Goal: Navigation & Orientation: Find specific page/section

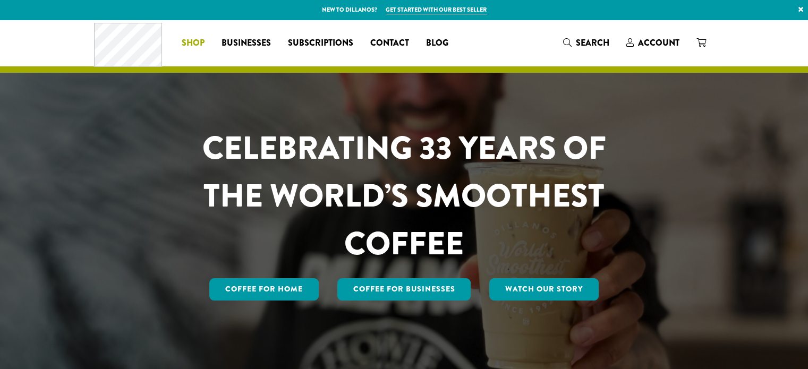
click at [195, 43] on span "Shop" at bounding box center [193, 43] width 23 height 13
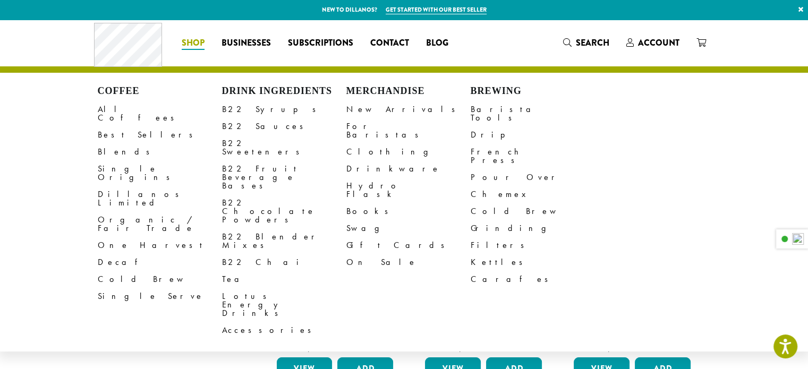
click at [483, 89] on h4 "Brewing" at bounding box center [533, 92] width 124 height 12
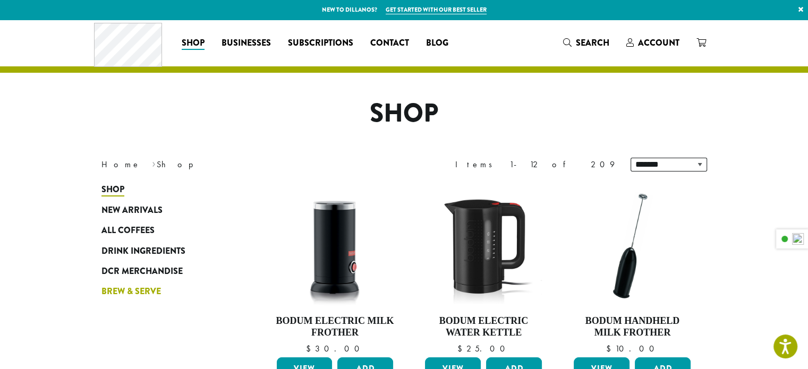
click at [139, 290] on span "Brew & Serve" at bounding box center [131, 291] width 60 height 13
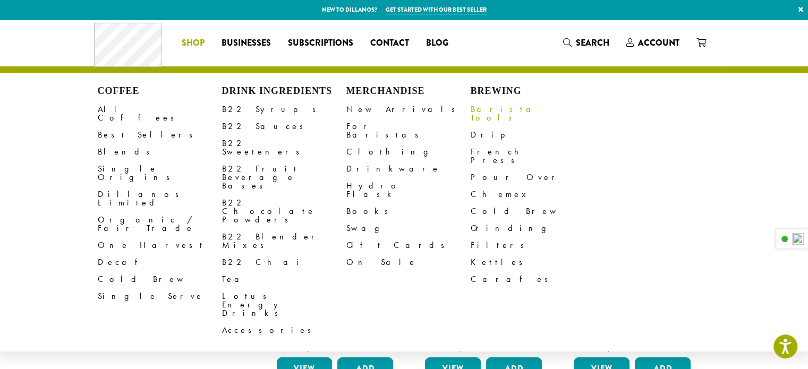
click at [489, 113] on link "Barista Tools" at bounding box center [533, 114] width 124 height 26
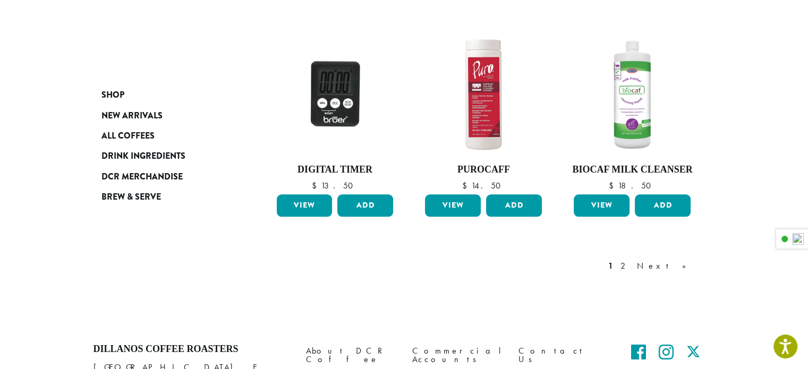
scroll to position [865, 0]
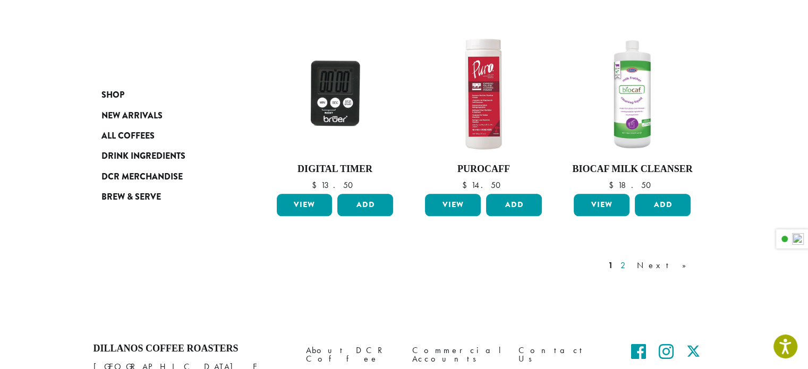
click at [632, 265] on link "2" at bounding box center [624, 265] width 13 height 13
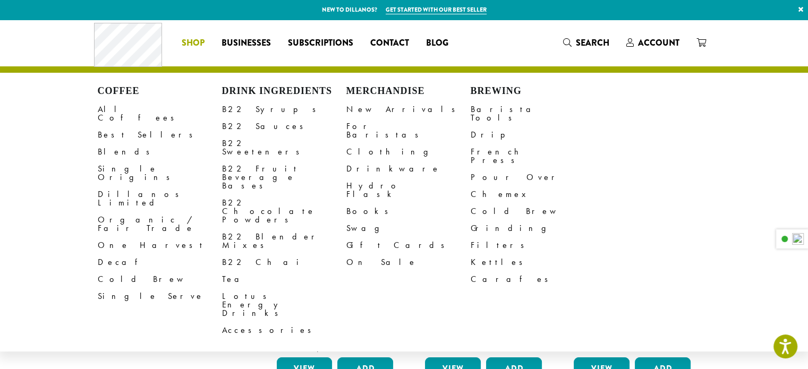
click at [488, 89] on h4 "Brewing" at bounding box center [533, 92] width 124 height 12
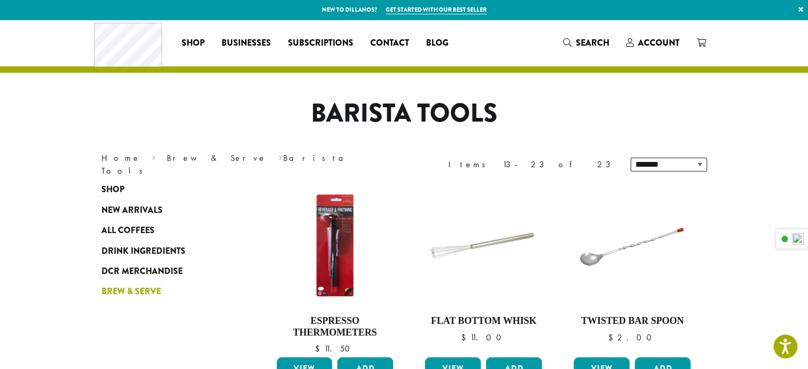
click at [121, 294] on span "Brew & Serve" at bounding box center [131, 291] width 60 height 13
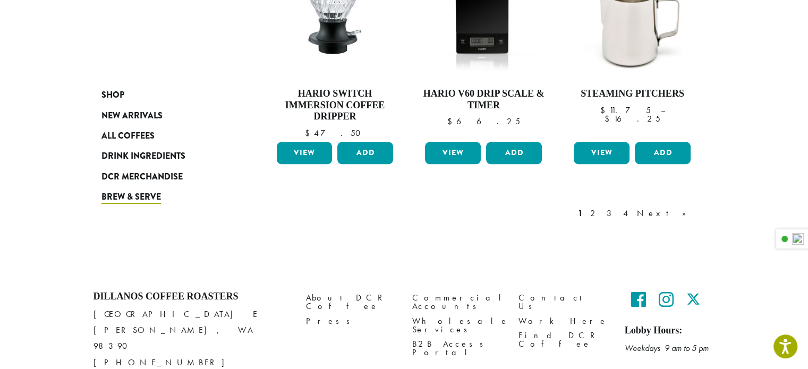
scroll to position [969, 0]
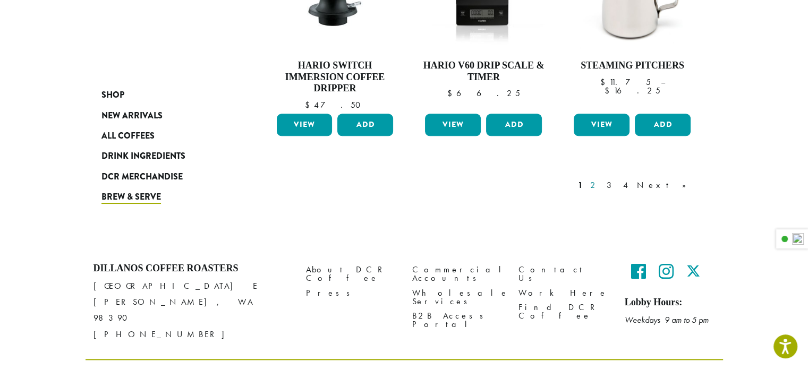
click at [601, 179] on link "2" at bounding box center [594, 185] width 13 height 13
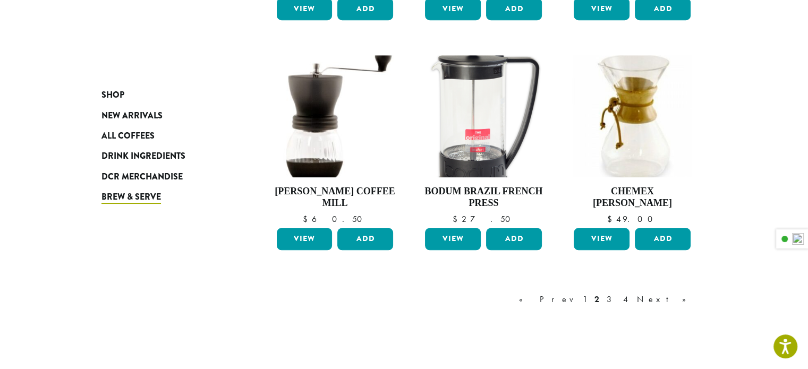
scroll to position [957, 0]
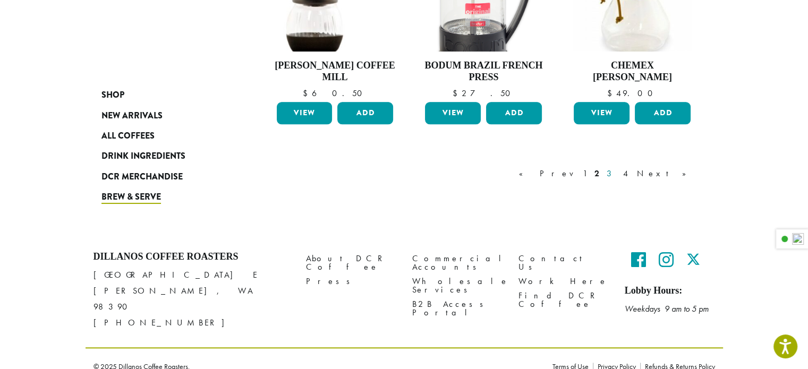
click at [618, 172] on link "3" at bounding box center [611, 173] width 13 height 13
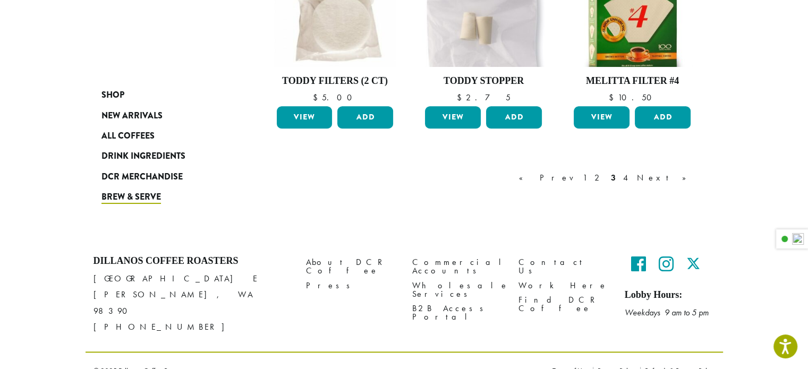
scroll to position [920, 0]
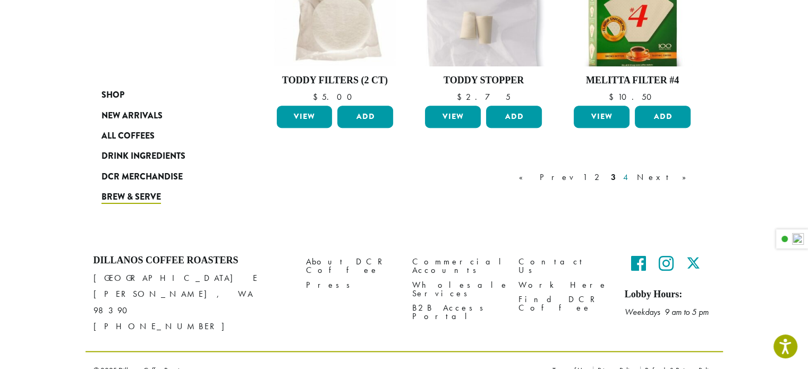
click at [632, 176] on link "4" at bounding box center [626, 177] width 11 height 13
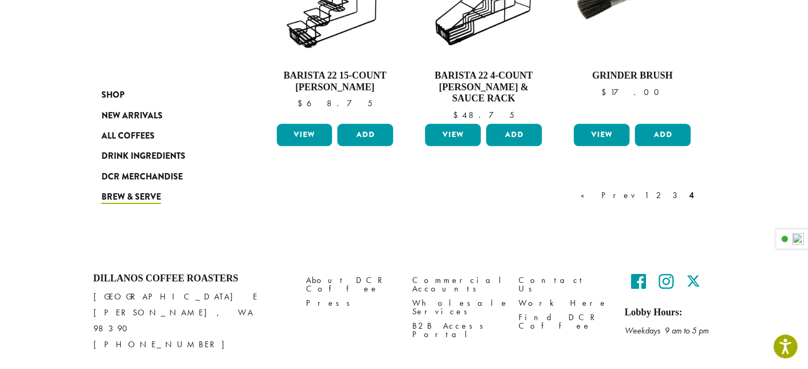
scroll to position [951, 0]
